Goal: Task Accomplishment & Management: Manage account settings

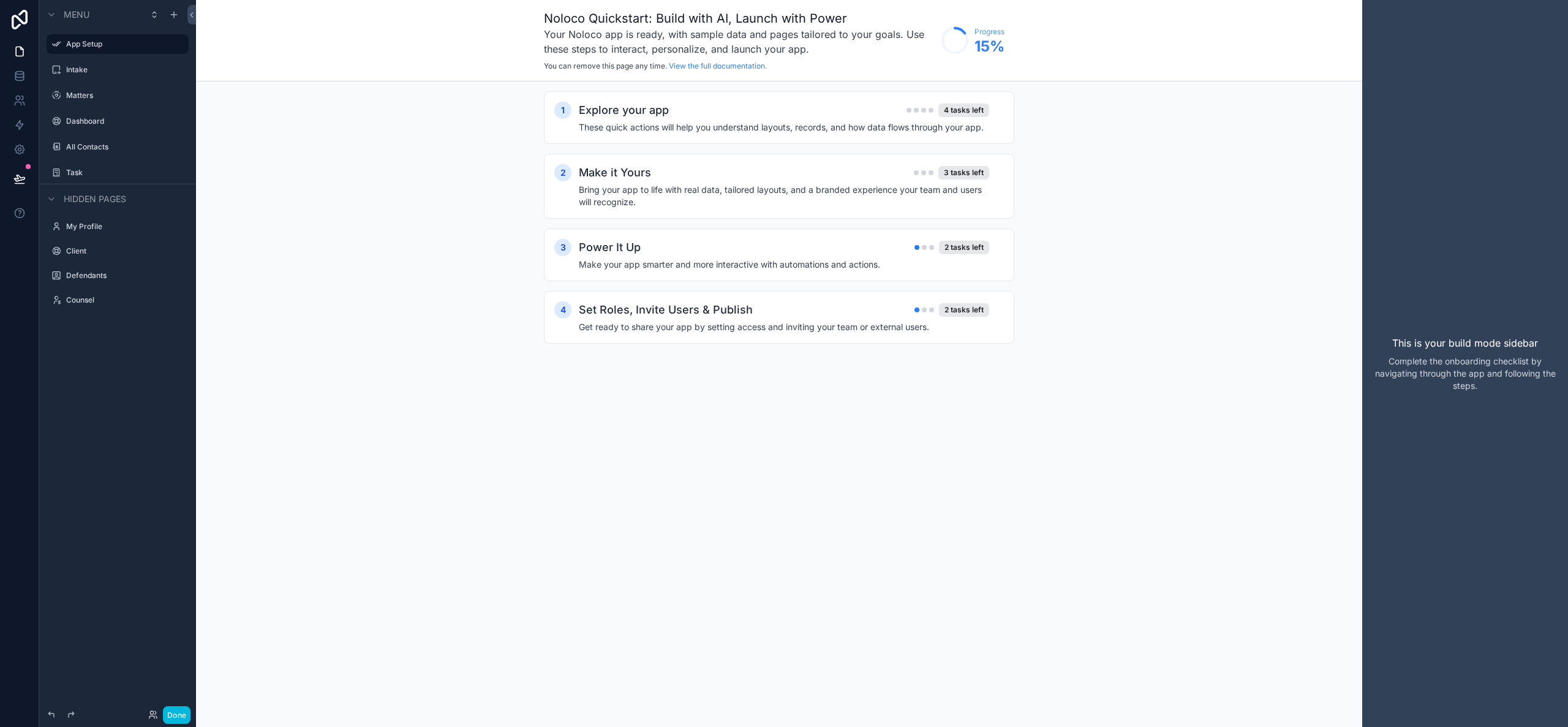
click at [136, 78] on div "Intake" at bounding box center [117, 69] width 137 height 20
click at [18, 68] on link at bounding box center [19, 75] width 39 height 25
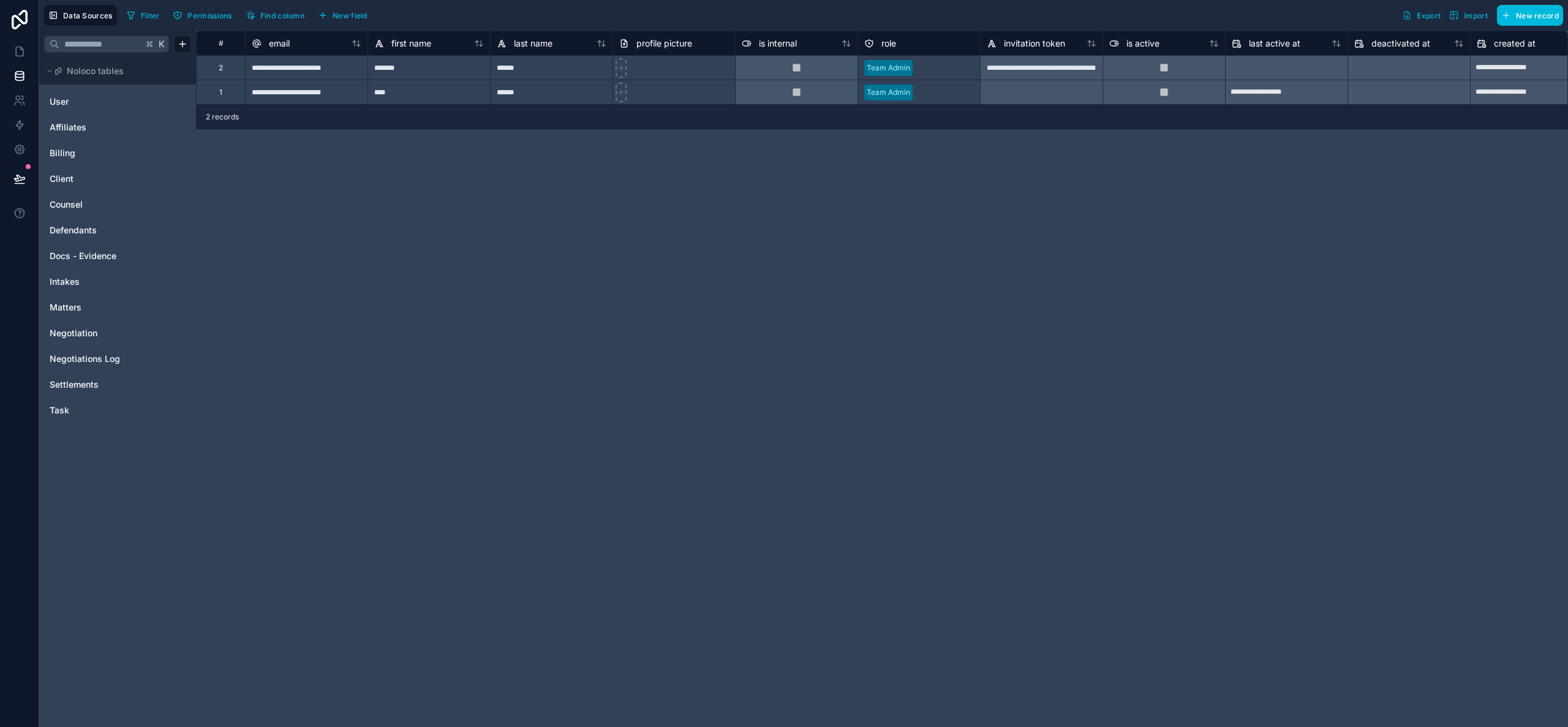
click at [85, 101] on link "User" at bounding box center [99, 102] width 99 height 12
click at [83, 128] on span "Affiliates" at bounding box center [68, 128] width 37 height 12
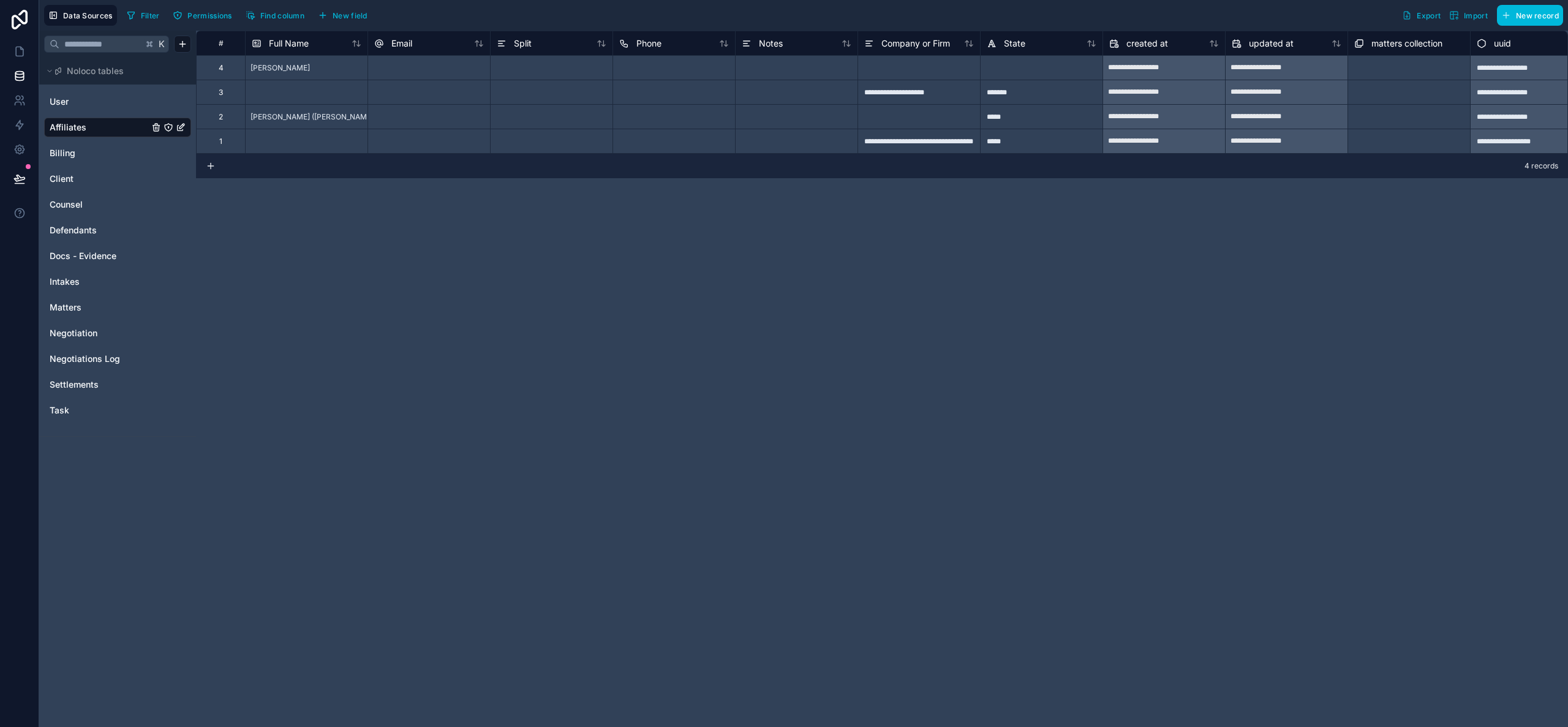
click at [108, 236] on div "Defendants" at bounding box center [117, 229] width 147 height 20
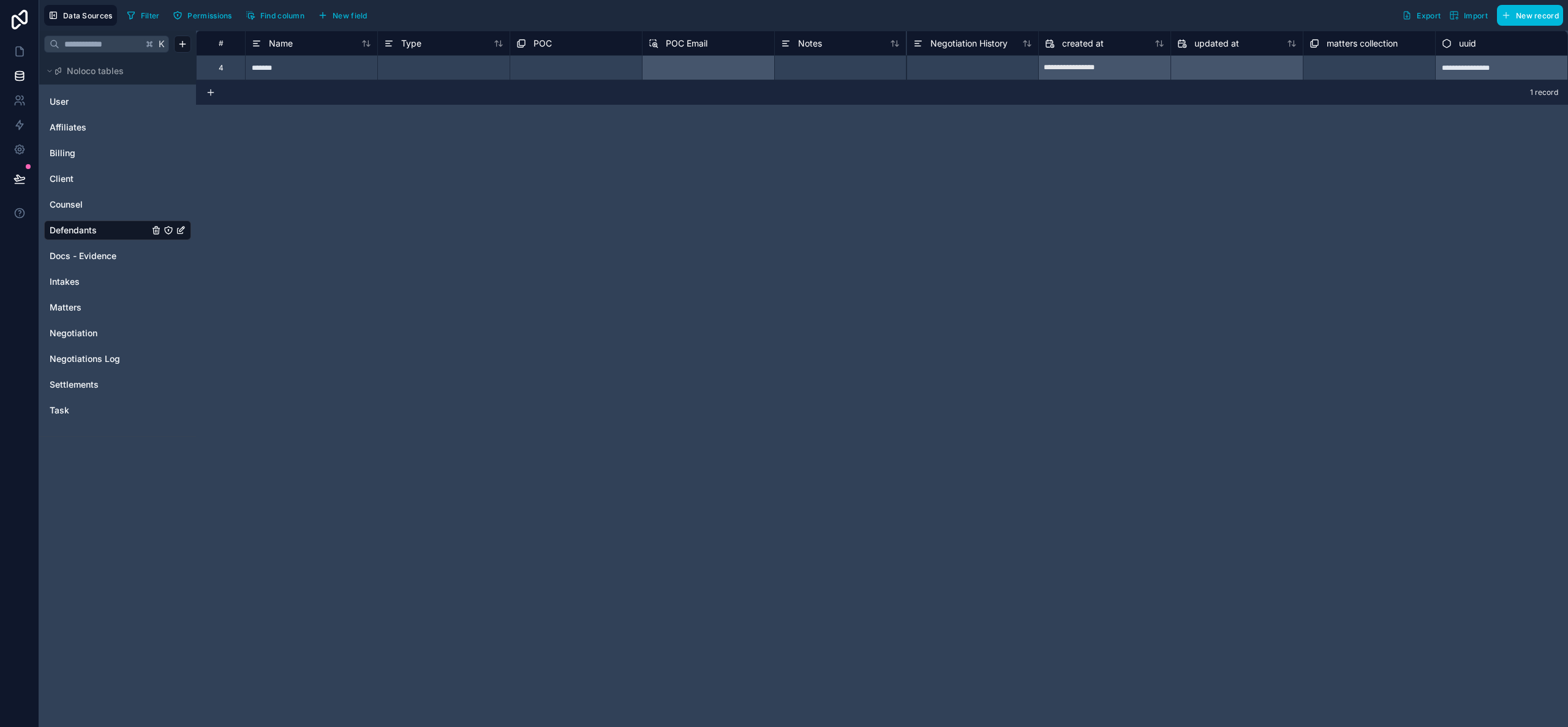
click at [110, 206] on link "Counsel" at bounding box center [99, 205] width 99 height 12
click at [106, 183] on link "Client" at bounding box center [99, 179] width 99 height 12
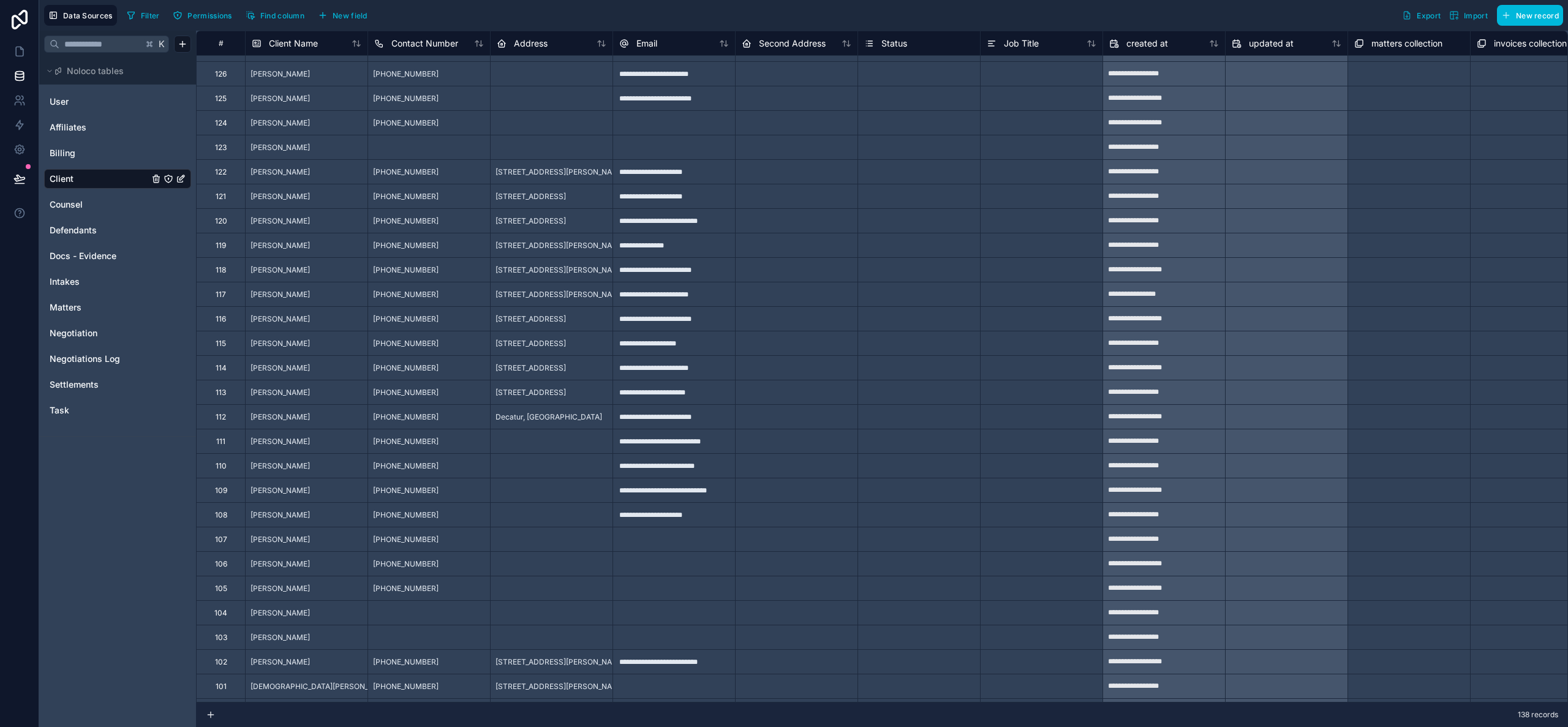
scroll to position [326, 0]
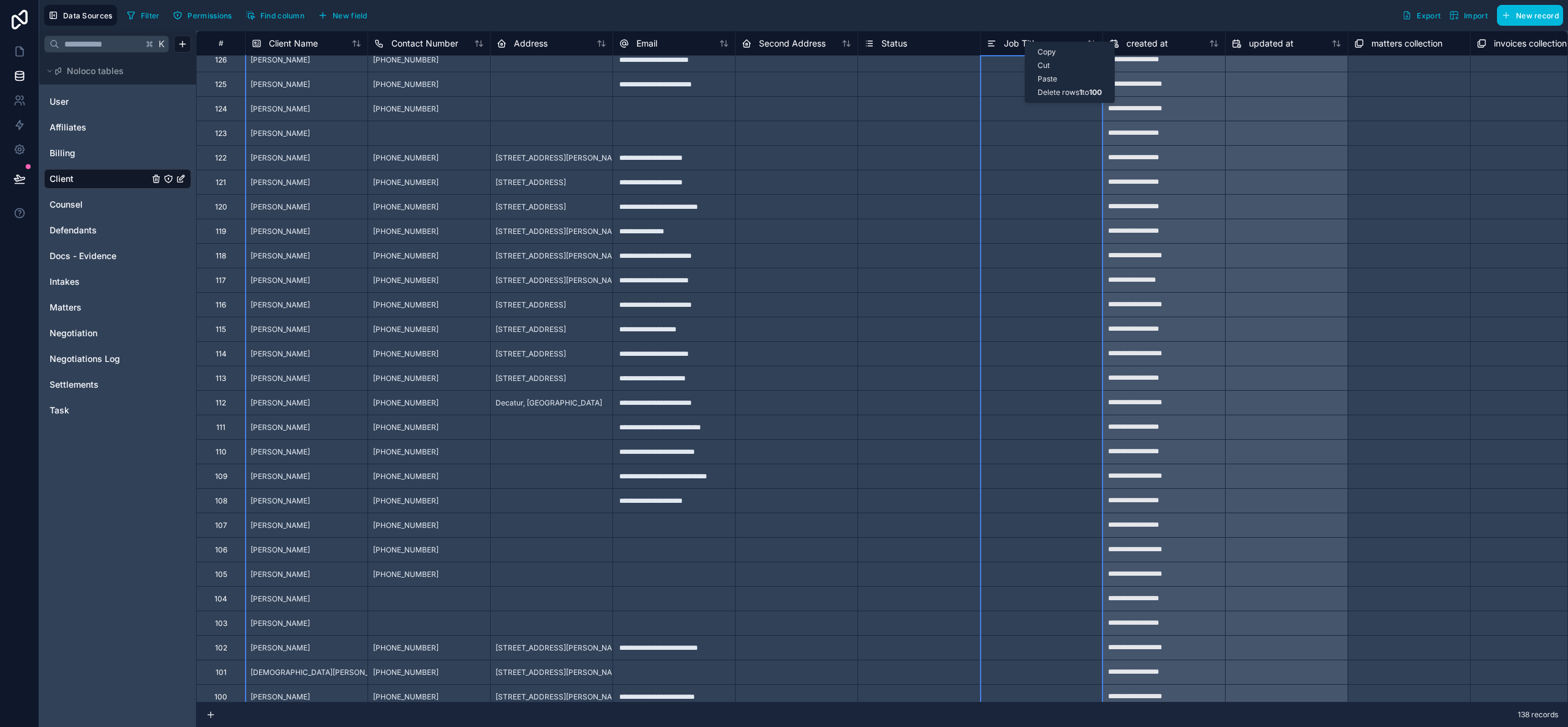
click at [999, 43] on div "Job Title" at bounding box center [1012, 43] width 52 height 15
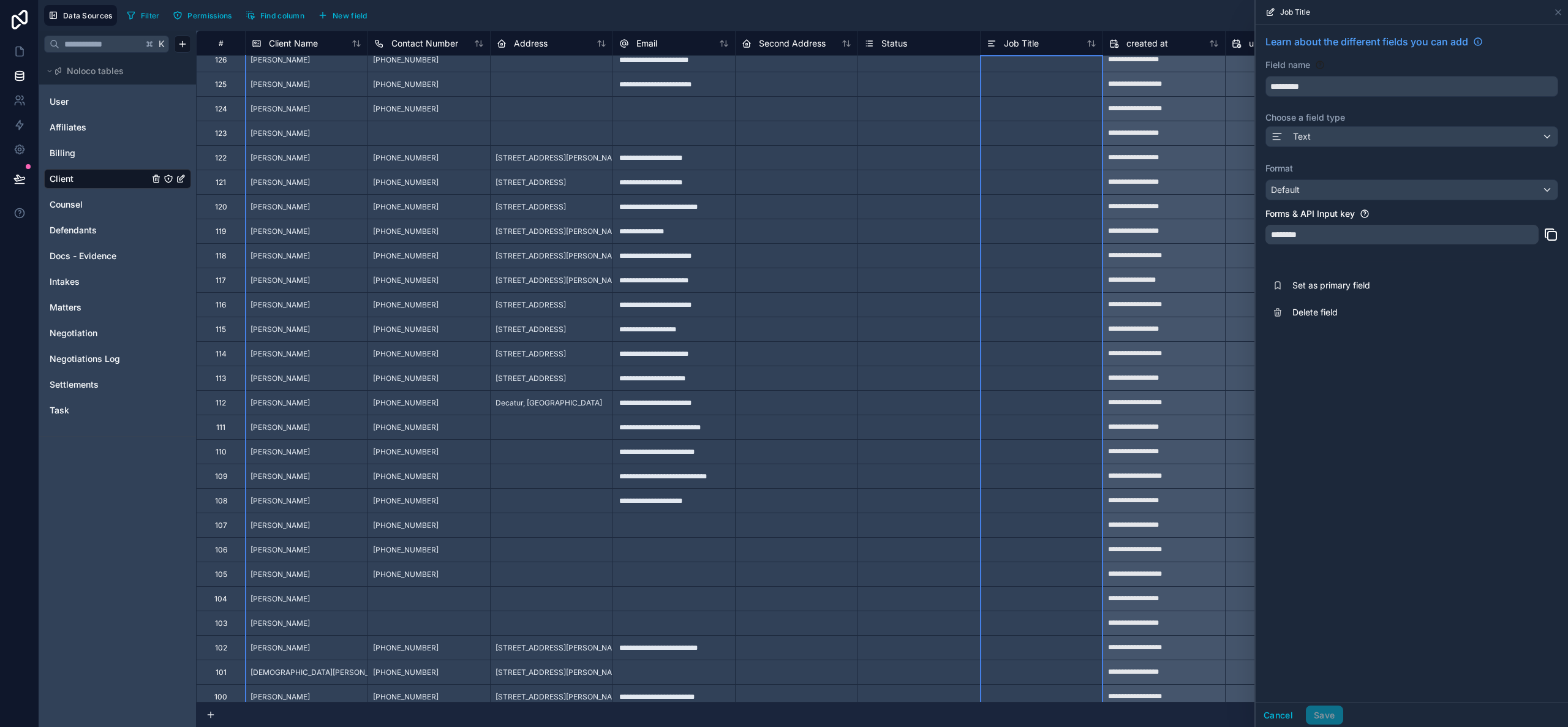
click at [1321, 311] on span "Delete field" at bounding box center [1380, 313] width 176 height 12
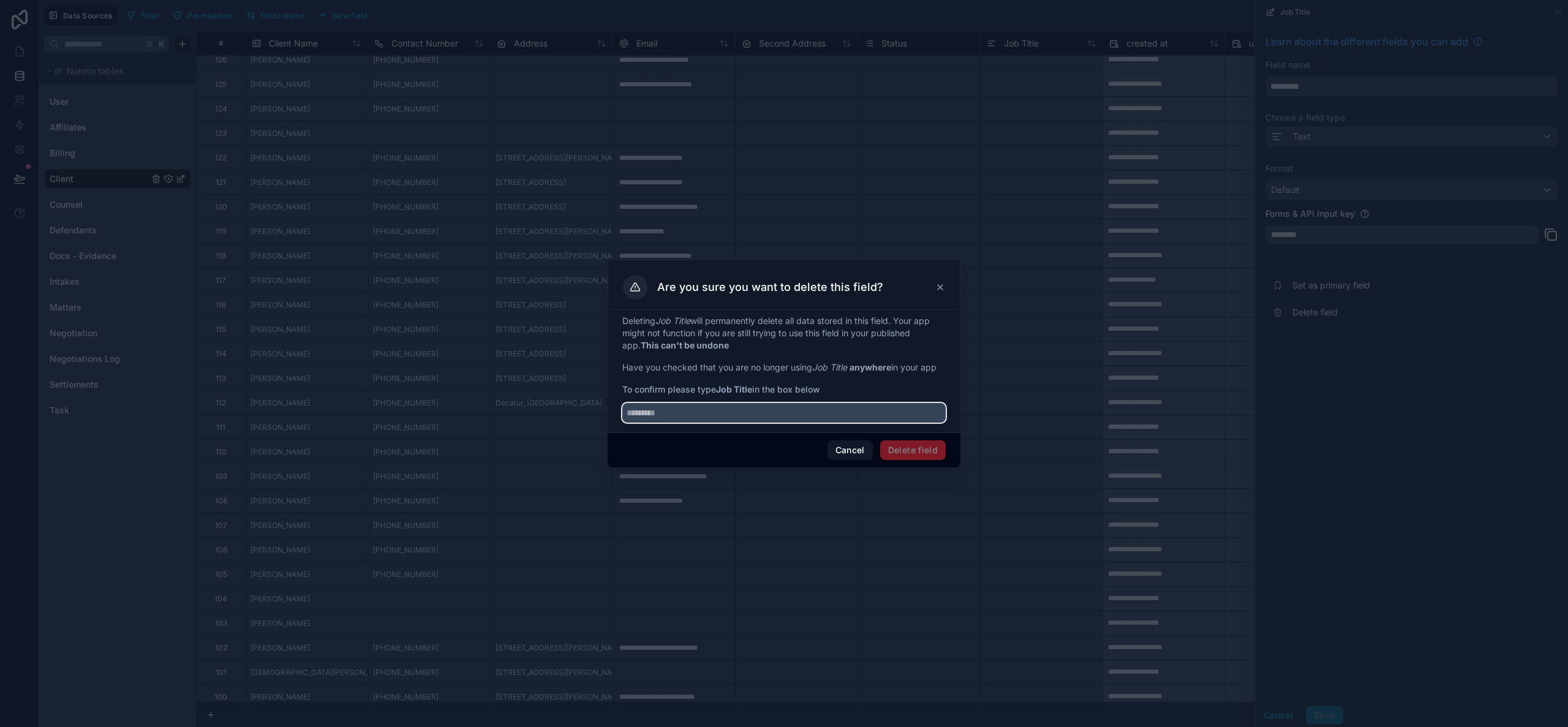
click at [842, 415] on input "text" at bounding box center [784, 413] width 324 height 20
type input "*********"
click at [915, 450] on button "Delete field" at bounding box center [913, 450] width 66 height 20
